Goal: Submit feedback/report problem: Provide input to the site owners about the experience or issues

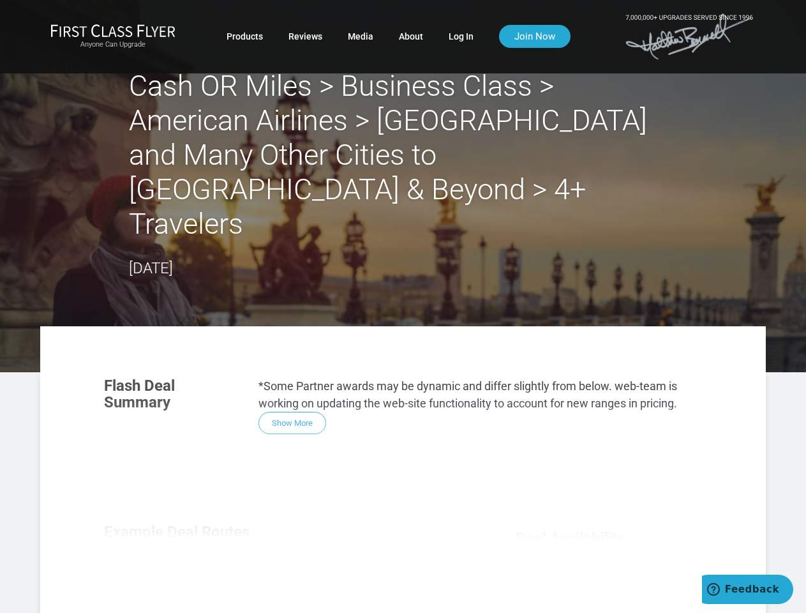
click at [403, 365] on section "Flash Deal Summary *Some Partner awards may be dynamic and differ slightly from…" at bounding box center [403, 406] width 624 height 82
click at [403, 435] on div "Flash Deal Summary *Some Partner awards may be dynamic and differ slightly from…" at bounding box center [403, 545] width 624 height 361
click at [292, 365] on div "Flash Deal Summary *Some Partner awards may be dynamic and differ slightly from…" at bounding box center [403, 545] width 624 height 361
click at [181, 533] on div "Flash Deal Summary *Some Partner awards may be dynamic and differ slightly from…" at bounding box center [403, 545] width 624 height 361
click at [286, 532] on div "Flash Deal Summary *Some Partner awards may be dynamic and differ slightly from…" at bounding box center [403, 545] width 624 height 361
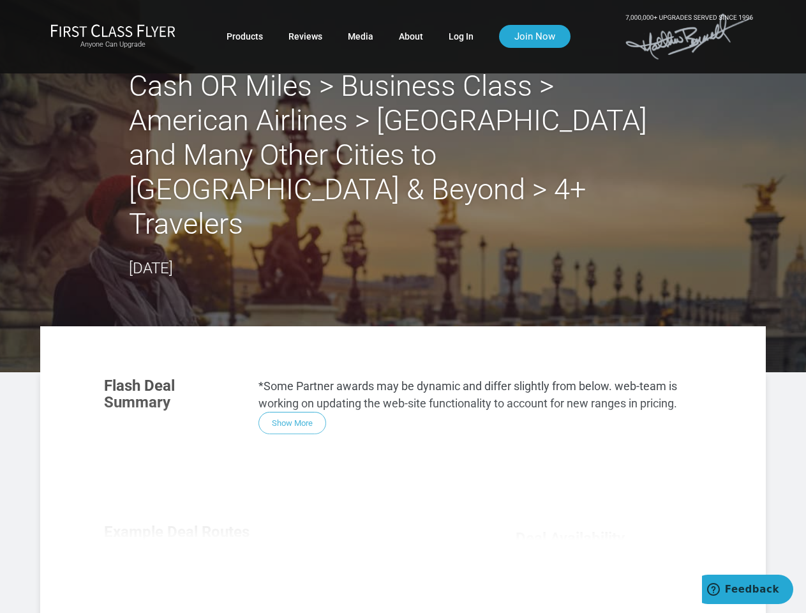
click at [391, 533] on div "Flash Deal Summary *Some Partner awards may be dynamic and differ slightly from…" at bounding box center [403, 545] width 624 height 361
click at [285, 591] on div "Flash Deal Summary *Some Partner awards may be dynamic and differ slightly from…" at bounding box center [403, 545] width 624 height 361
click at [286, 591] on div "Flash Deal Summary *Some Partner awards may be dynamic and differ slightly from…" at bounding box center [403, 545] width 624 height 361
click at [609, 601] on div "Flash Deal Summary *Some Partner awards may be dynamic and differ slightly from…" at bounding box center [403, 545] width 624 height 361
click at [748, 589] on span "Feedback" at bounding box center [752, 589] width 54 height 11
